Goal: Task Accomplishment & Management: Use online tool/utility

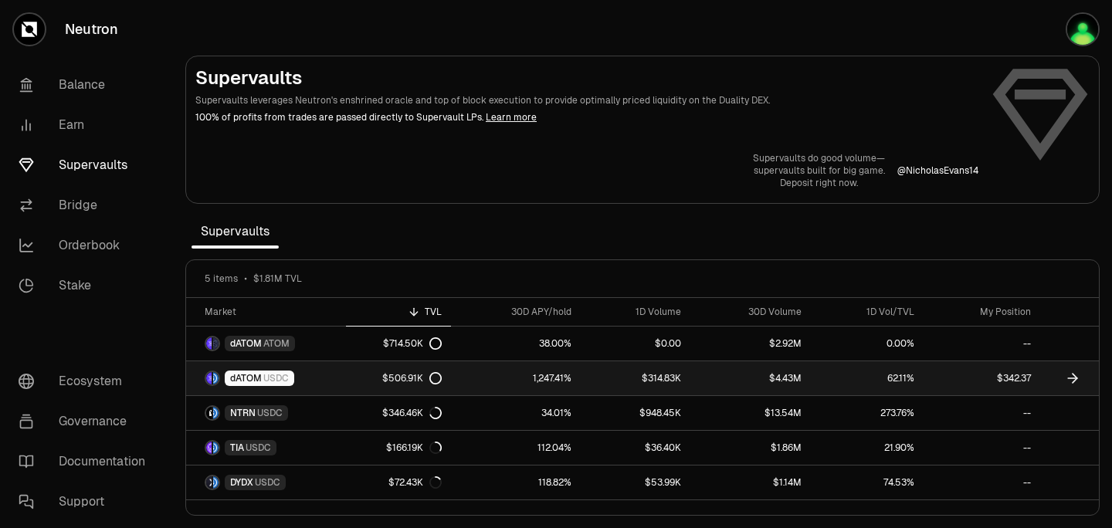
click at [332, 383] on link "dATOM USDC" at bounding box center [266, 378] width 160 height 34
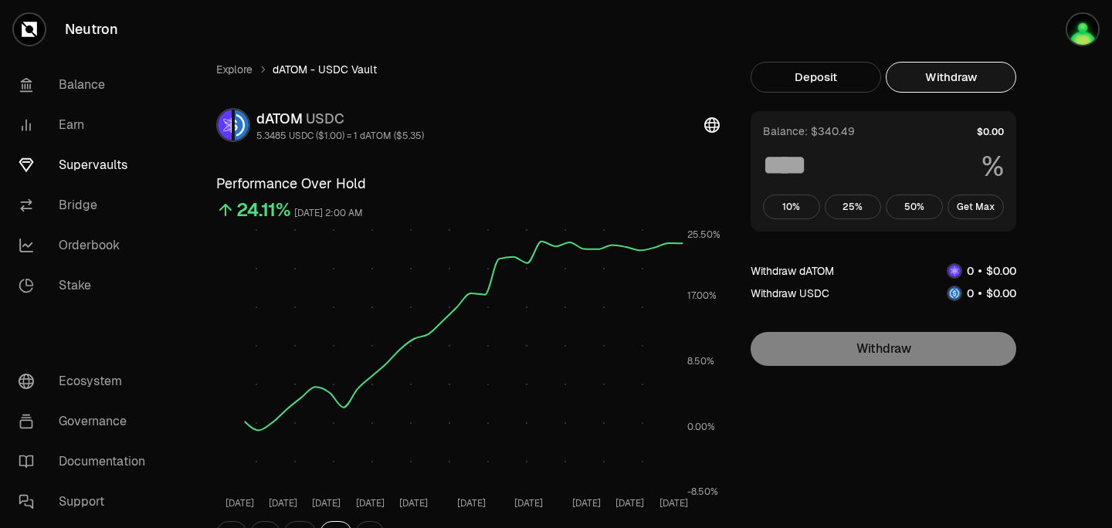
click at [954, 76] on button "Withdraw" at bounding box center [951, 77] width 130 height 31
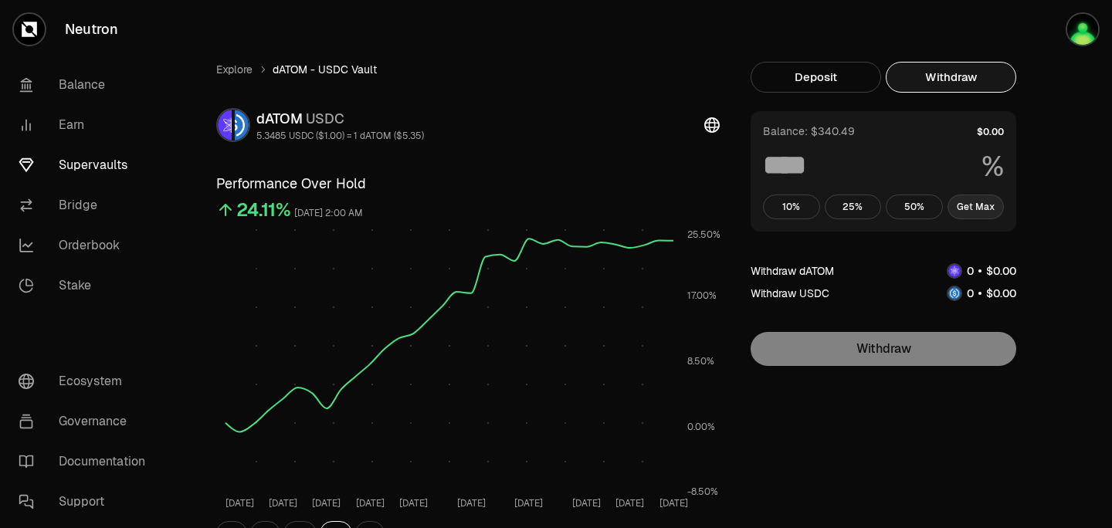
click at [958, 202] on button "Get Max" at bounding box center [975, 207] width 57 height 25
type input "***"
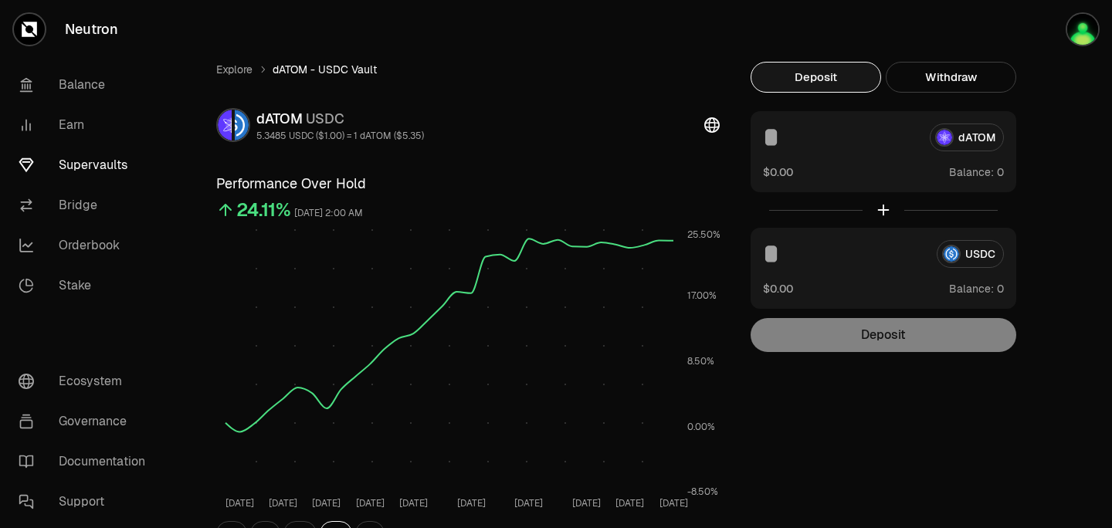
click at [797, 89] on button "Deposit" at bounding box center [815, 77] width 130 height 31
click at [96, 160] on link "Supervaults" at bounding box center [86, 165] width 161 height 40
